Goal: Information Seeking & Learning: Learn about a topic

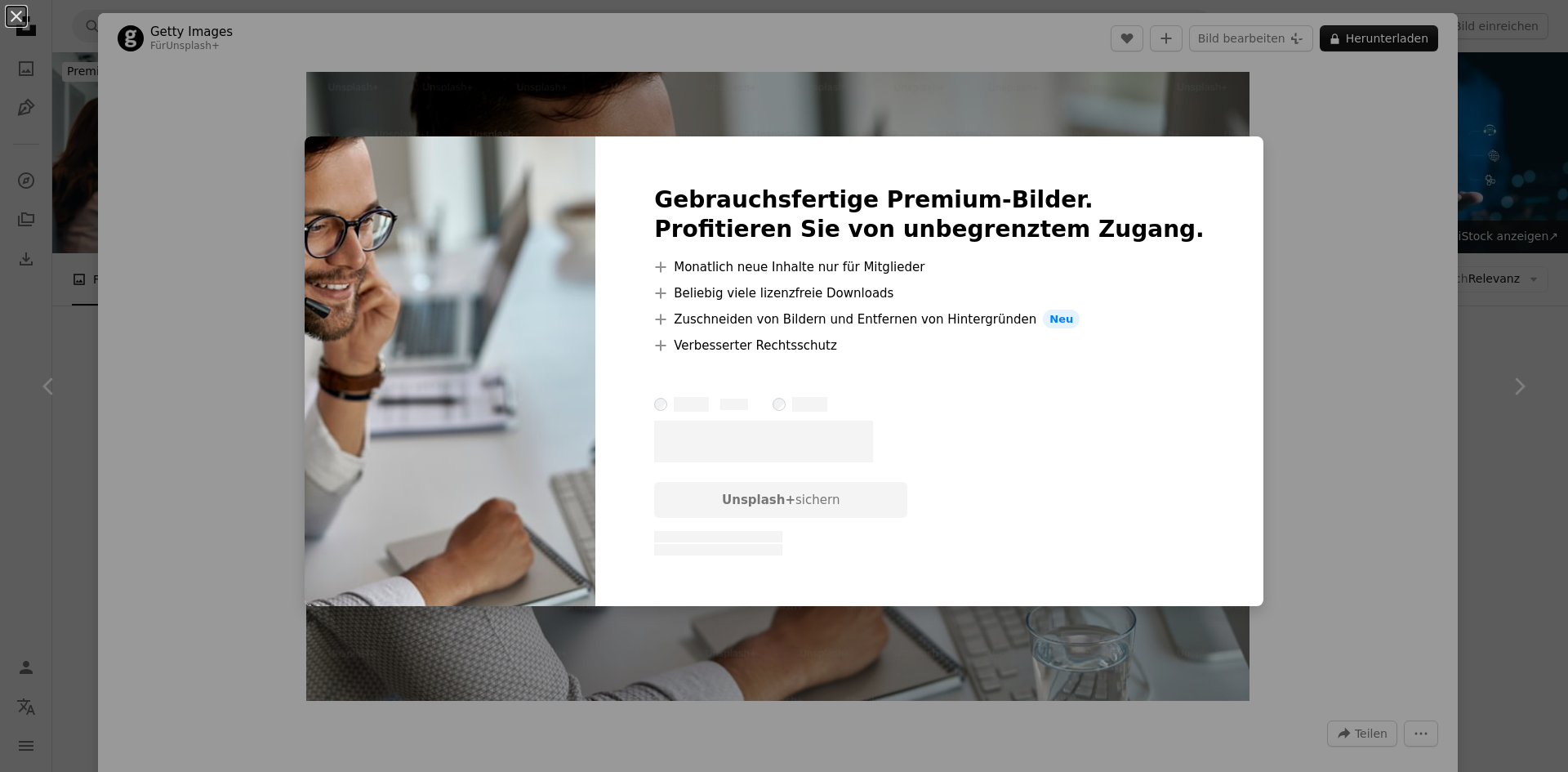
scroll to position [1062, 0]
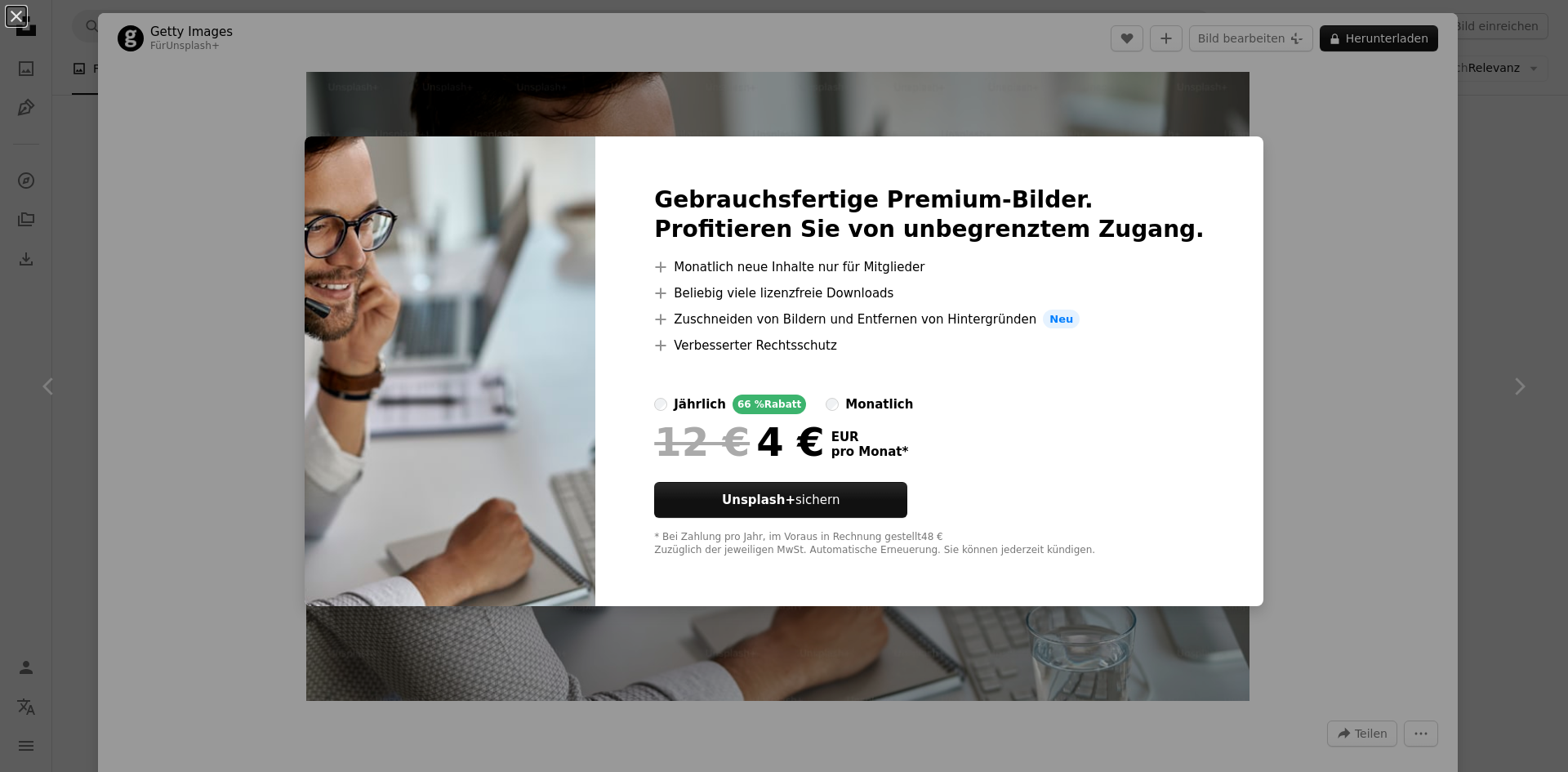
click at [1302, 294] on div "An X shape Gebrauchsfertige Premium-Bilder. Profitieren Sie von unbegrenztem Zu…" at bounding box center [784, 386] width 1568 height 772
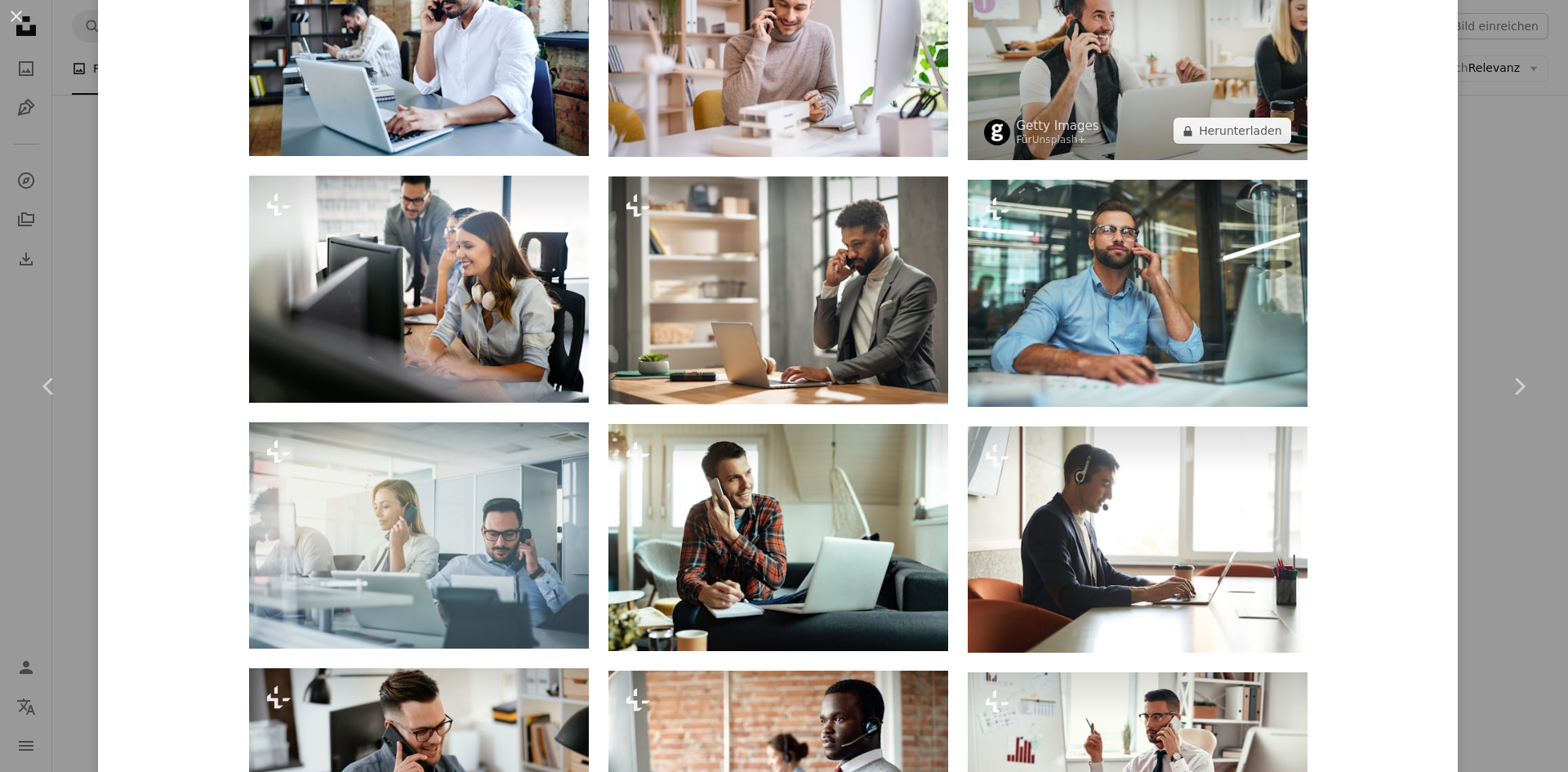
scroll to position [1797, 0]
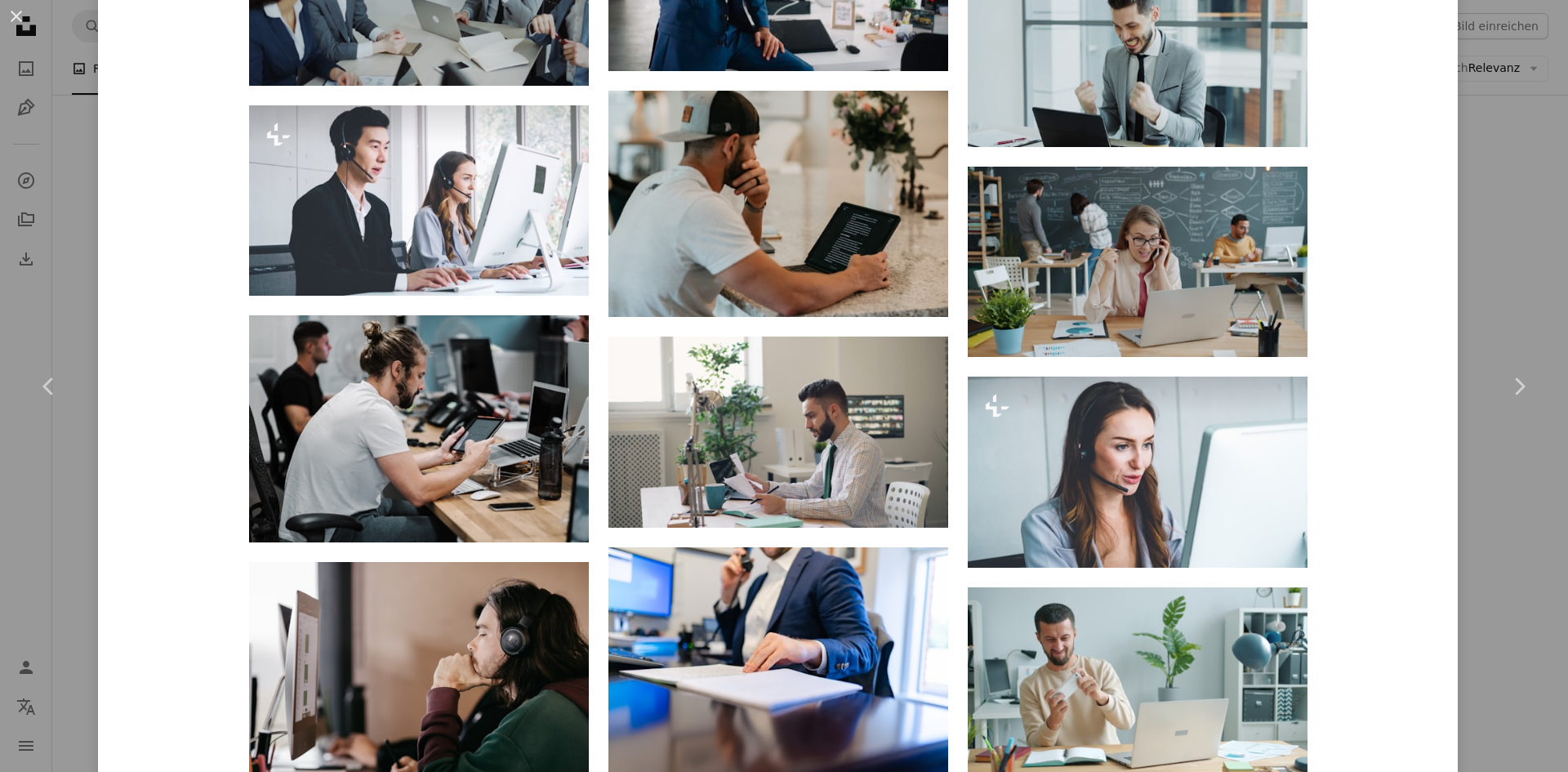
scroll to position [4426, 0]
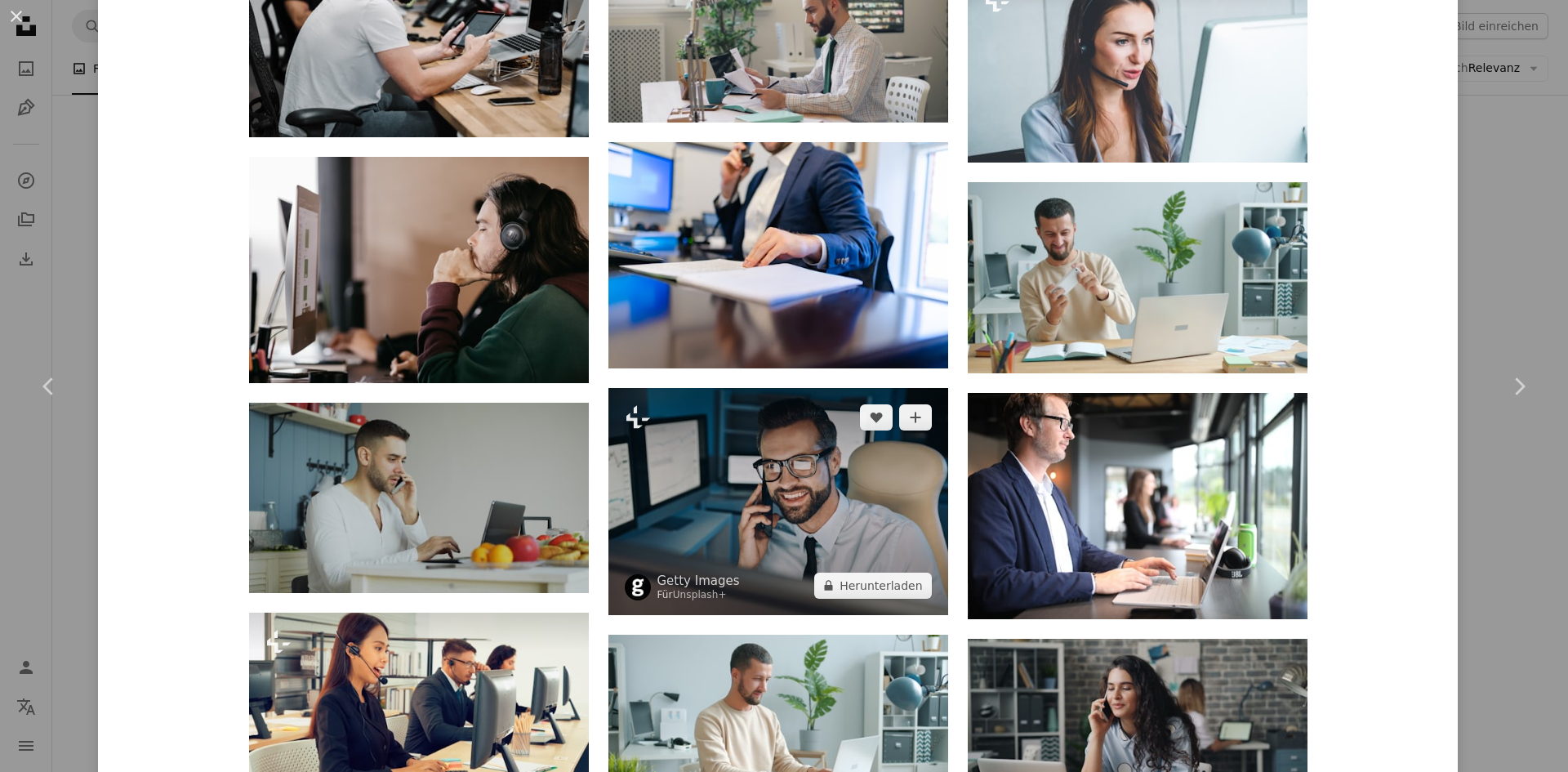
click at [760, 388] on img at bounding box center [777, 501] width 340 height 227
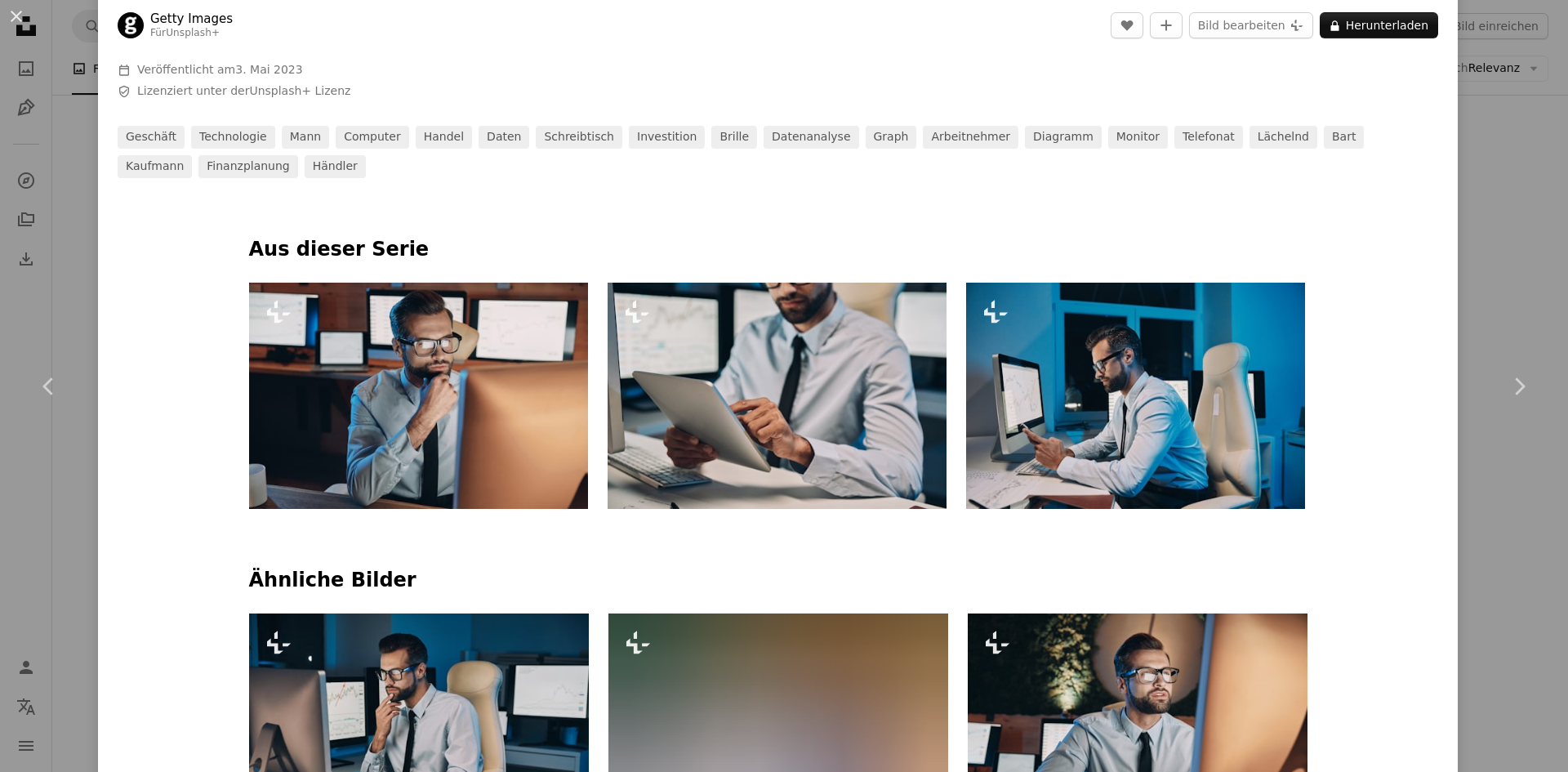
scroll to position [735, 0]
